Goal: Find specific page/section: Find specific page/section

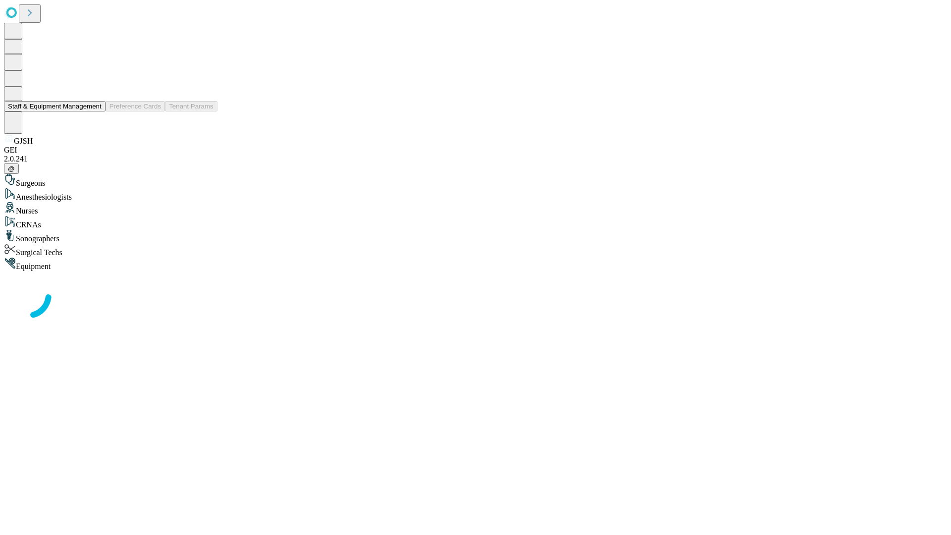
click at [95, 111] on button "Staff & Equipment Management" at bounding box center [55, 106] width 102 height 10
